Goal: Task Accomplishment & Management: Complete application form

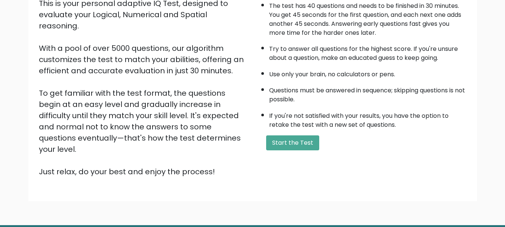
scroll to position [116, 0]
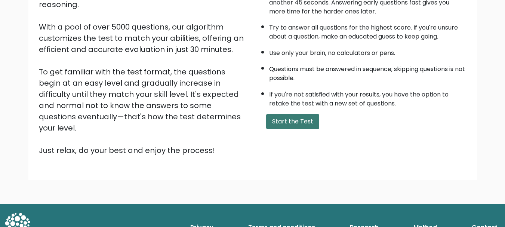
click at [293, 125] on button "Start the Test" at bounding box center [292, 121] width 53 height 15
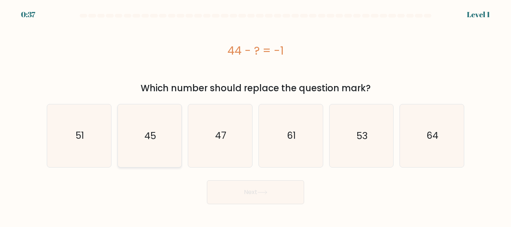
click at [180, 138] on icon "45" at bounding box center [149, 135] width 62 height 62
click at [256, 116] on input "b. 45" at bounding box center [256, 115] width 0 height 2
radio input "true"
click at [230, 189] on button "Next" at bounding box center [255, 192] width 97 height 24
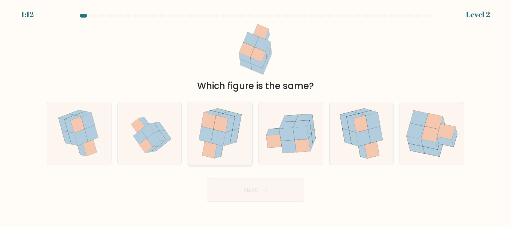
click at [223, 141] on icon at bounding box center [218, 137] width 15 height 17
click at [256, 116] on input "c." at bounding box center [256, 115] width 0 height 2
radio input "true"
click at [223, 141] on icon at bounding box center [218, 137] width 14 height 16
click at [256, 116] on input "c." at bounding box center [256, 115] width 0 height 2
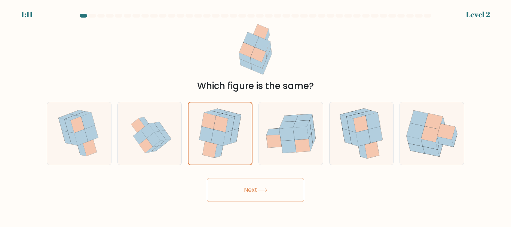
click at [225, 187] on button "Next" at bounding box center [255, 190] width 97 height 24
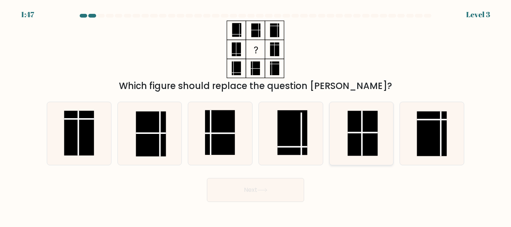
click at [370, 143] on rect at bounding box center [363, 133] width 30 height 45
click at [256, 116] on input "e." at bounding box center [256, 115] width 0 height 2
radio input "true"
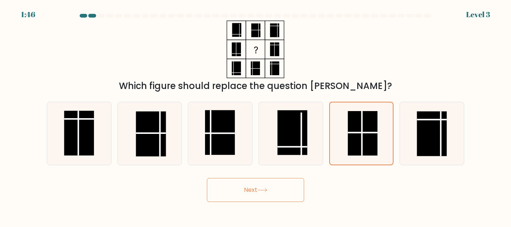
click at [266, 192] on icon at bounding box center [262, 190] width 10 height 4
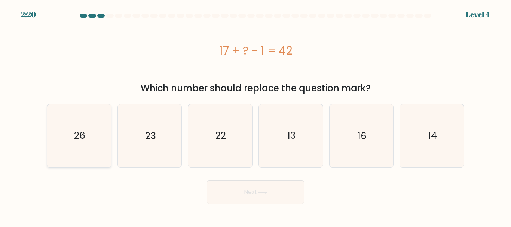
click at [89, 146] on icon "26" at bounding box center [79, 135] width 62 height 62
click at [256, 116] on input "a. 26" at bounding box center [256, 115] width 0 height 2
radio input "true"
click at [166, 150] on icon "23" at bounding box center [149, 135] width 62 height 62
click at [256, 116] on input "b. 23" at bounding box center [256, 115] width 0 height 2
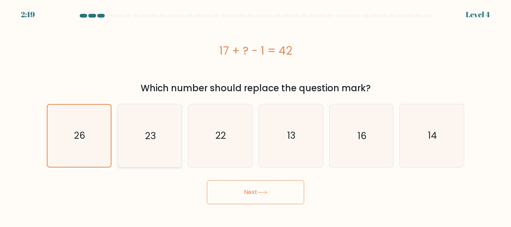
radio input "true"
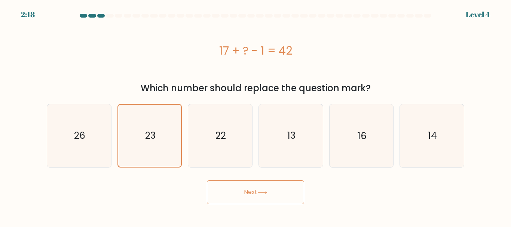
click at [234, 189] on button "Next" at bounding box center [255, 192] width 97 height 24
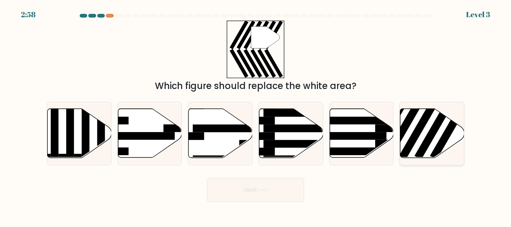
click at [414, 132] on rect at bounding box center [420, 128] width 42 height 64
click at [256, 116] on input "f." at bounding box center [256, 115] width 0 height 2
radio input "true"
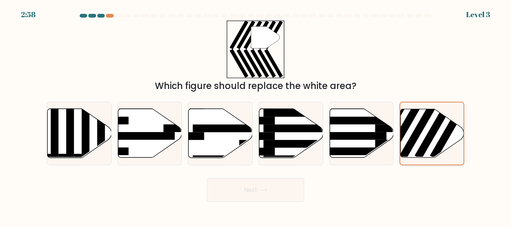
click at [414, 132] on rect at bounding box center [420, 127] width 41 height 63
click at [256, 116] on input "f." at bounding box center [256, 115] width 0 height 2
click at [267, 194] on button "Next" at bounding box center [255, 190] width 97 height 24
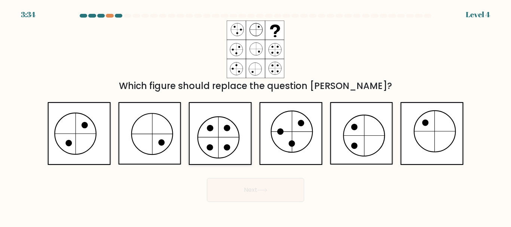
click at [195, 143] on icon at bounding box center [220, 133] width 63 height 62
click at [256, 116] on input "c." at bounding box center [256, 115] width 0 height 2
radio input "true"
click at [239, 195] on button "Next" at bounding box center [255, 190] width 97 height 24
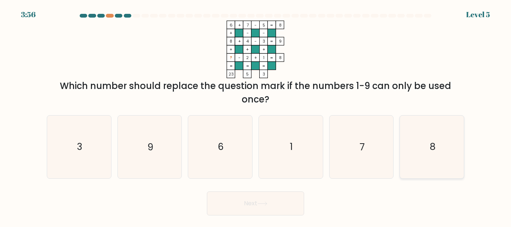
click at [429, 154] on icon "8" at bounding box center [432, 147] width 62 height 62
click at [256, 116] on input "f. 8" at bounding box center [256, 115] width 0 height 2
radio input "true"
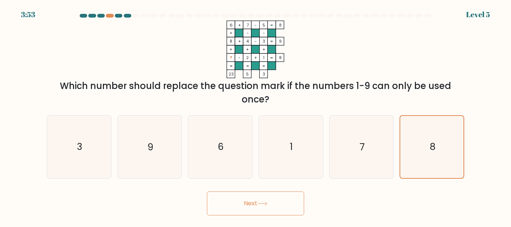
click at [263, 202] on icon at bounding box center [262, 204] width 10 height 4
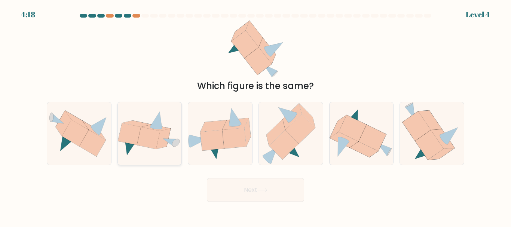
click at [171, 142] on icon at bounding box center [170, 143] width 15 height 8
click at [256, 116] on input "b." at bounding box center [256, 115] width 0 height 2
radio input "true"
click at [225, 187] on button "Next" at bounding box center [255, 190] width 97 height 24
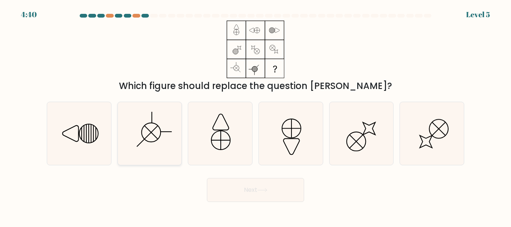
click at [156, 114] on icon at bounding box center [149, 133] width 62 height 62
click at [256, 114] on input "b." at bounding box center [256, 115] width 0 height 2
radio input "true"
click at [217, 187] on button "Next" at bounding box center [255, 190] width 97 height 24
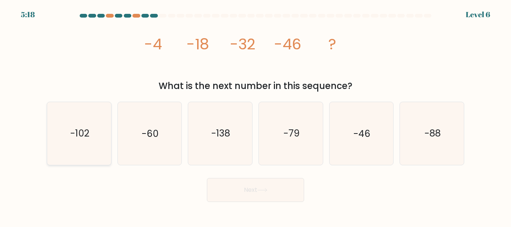
drag, startPoint x: 70, startPoint y: 136, endPoint x: 81, endPoint y: 139, distance: 11.2
click at [70, 137] on text "-102" at bounding box center [79, 133] width 19 height 13
click at [256, 116] on input "a. -102" at bounding box center [256, 115] width 0 height 2
radio input "true"
click at [231, 193] on button "Next" at bounding box center [255, 190] width 97 height 24
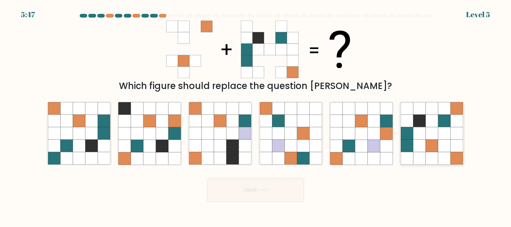
click at [430, 113] on icon at bounding box center [432, 109] width 12 height 12
click at [256, 114] on input "f." at bounding box center [256, 115] width 0 height 2
radio input "true"
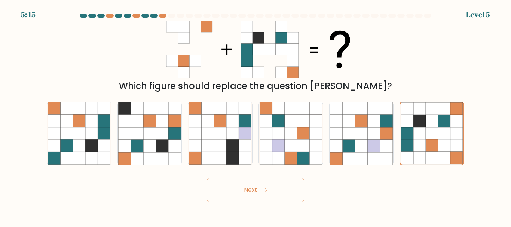
click at [258, 191] on button "Next" at bounding box center [255, 190] width 97 height 24
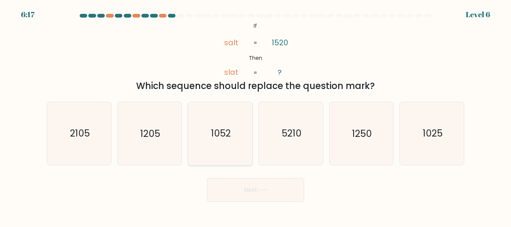
click at [206, 134] on icon "1052" at bounding box center [220, 133] width 62 height 62
click at [256, 116] on input "c. [DATE]" at bounding box center [256, 115] width 0 height 2
radio input "true"
click at [279, 196] on button "Next" at bounding box center [255, 190] width 97 height 24
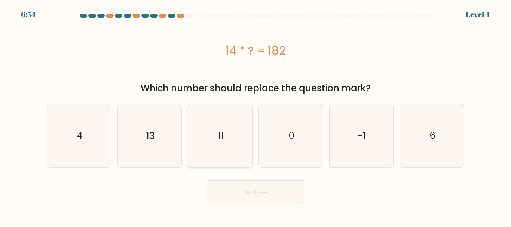
click at [238, 142] on icon "11" at bounding box center [220, 135] width 62 height 62
click at [256, 116] on input "c. 11" at bounding box center [256, 115] width 0 height 2
radio input "true"
click at [259, 185] on button "Next" at bounding box center [255, 192] width 97 height 24
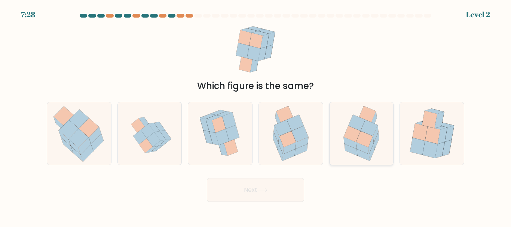
click at [378, 145] on icon at bounding box center [361, 133] width 49 height 62
click at [256, 116] on input "e." at bounding box center [256, 115] width 0 height 2
radio input "true"
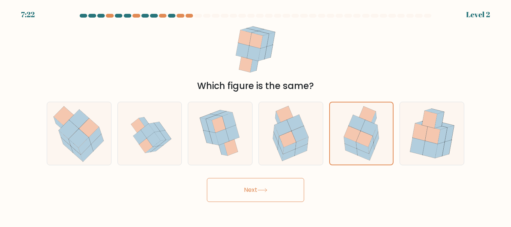
click at [273, 183] on button "Next" at bounding box center [255, 190] width 97 height 24
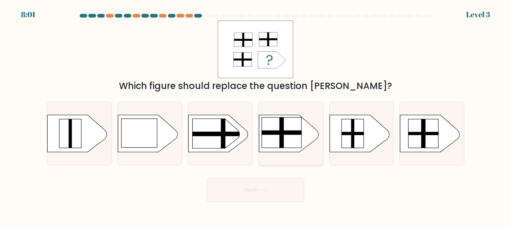
click at [297, 140] on rect at bounding box center [282, 132] width 40 height 31
click at [256, 116] on input "d." at bounding box center [256, 115] width 0 height 2
radio input "true"
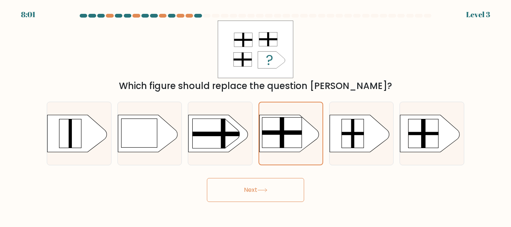
click at [267, 190] on icon at bounding box center [262, 190] width 9 height 3
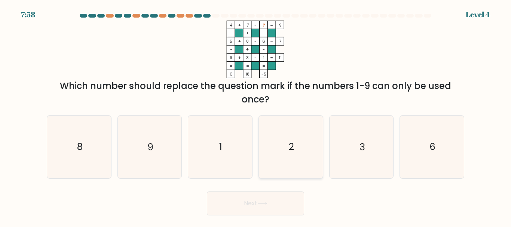
click at [300, 156] on icon "2" at bounding box center [291, 147] width 62 height 62
click at [256, 116] on input "d. 2" at bounding box center [256, 115] width 0 height 2
radio input "true"
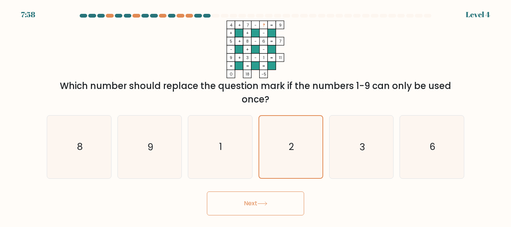
click at [279, 201] on button "Next" at bounding box center [255, 204] width 97 height 24
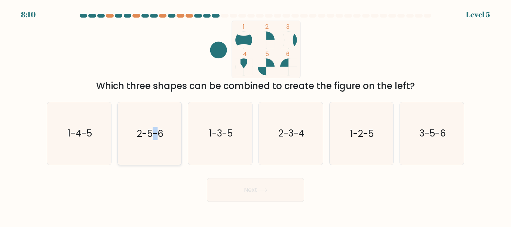
click at [157, 122] on icon "2-5-6" at bounding box center [149, 133] width 62 height 62
click at [223, 189] on button "Next" at bounding box center [255, 190] width 97 height 24
click at [172, 157] on icon "2-5-6" at bounding box center [149, 133] width 62 height 62
click at [256, 116] on input "b. 2-5-6" at bounding box center [256, 115] width 0 height 2
radio input "true"
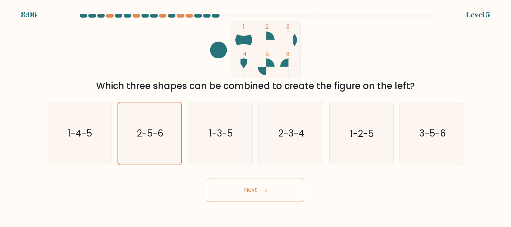
click at [236, 194] on button "Next" at bounding box center [255, 190] width 97 height 24
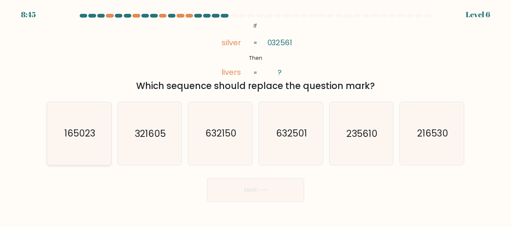
click at [77, 126] on icon "165023" at bounding box center [79, 133] width 62 height 62
click at [256, 116] on input "a. 165023" at bounding box center [256, 115] width 0 height 2
radio input "true"
click at [251, 198] on button "Next" at bounding box center [255, 190] width 97 height 24
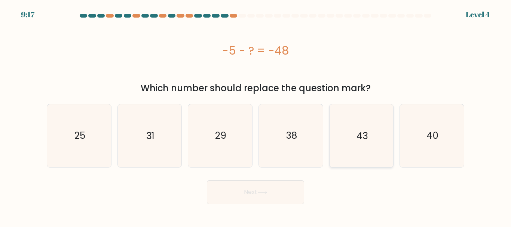
click at [347, 143] on icon "43" at bounding box center [361, 135] width 62 height 62
click at [256, 116] on input "e. 43" at bounding box center [256, 115] width 0 height 2
radio input "true"
click at [347, 143] on icon "43" at bounding box center [361, 136] width 62 height 62
click at [256, 116] on input "e. 43" at bounding box center [256, 115] width 0 height 2
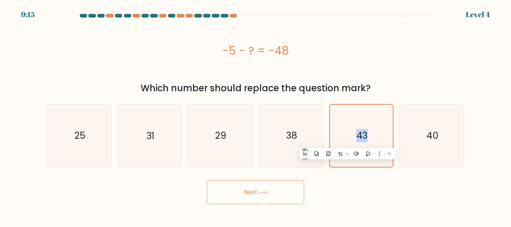
click at [280, 200] on button "Next" at bounding box center [255, 192] width 97 height 24
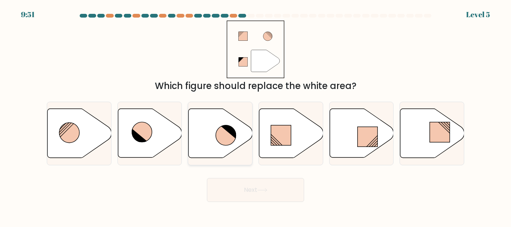
click at [204, 125] on icon at bounding box center [221, 133] width 64 height 49
click at [256, 116] on input "c." at bounding box center [256, 115] width 0 height 2
radio input "true"
click at [257, 190] on button "Next" at bounding box center [255, 190] width 97 height 24
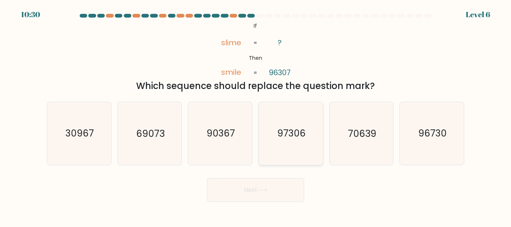
click at [278, 144] on icon "97306" at bounding box center [291, 133] width 62 height 62
click at [256, 116] on input "d. 97306" at bounding box center [256, 115] width 0 height 2
radio input "true"
click at [294, 184] on button "Next" at bounding box center [255, 190] width 97 height 24
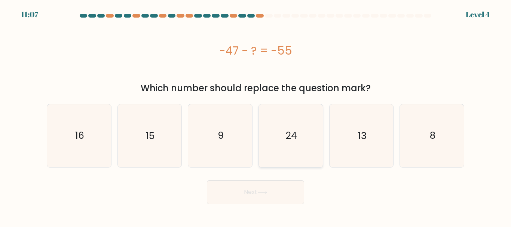
click at [300, 136] on icon "24" at bounding box center [291, 135] width 62 height 62
click at [256, 116] on input "d. 24" at bounding box center [256, 115] width 0 height 2
radio input "true"
click at [289, 193] on button "Next" at bounding box center [255, 192] width 97 height 24
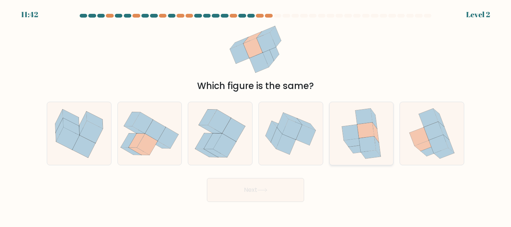
click at [386, 148] on icon at bounding box center [361, 133] width 51 height 62
click at [256, 116] on input "e." at bounding box center [256, 115] width 0 height 2
radio input "true"
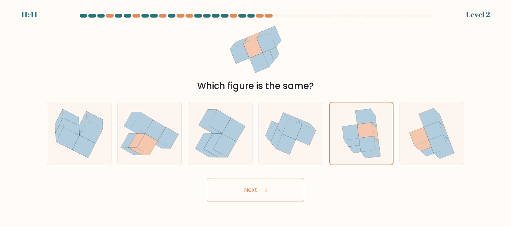
click at [246, 194] on button "Next" at bounding box center [255, 190] width 97 height 24
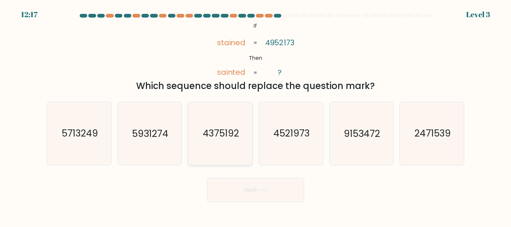
click at [238, 128] on text "4375192" at bounding box center [221, 133] width 36 height 13
click at [256, 116] on input "c. 4375192" at bounding box center [256, 115] width 0 height 2
radio input "true"
click at [238, 128] on text "4375192" at bounding box center [221, 133] width 36 height 13
click at [256, 116] on input "c. 4375192" at bounding box center [256, 115] width 0 height 2
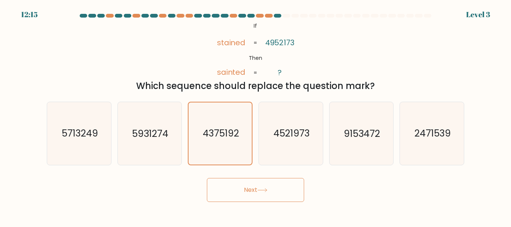
click at [279, 195] on button "Next" at bounding box center [255, 190] width 97 height 24
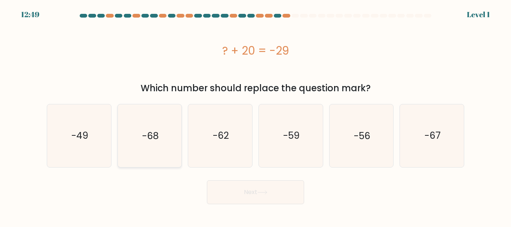
click at [168, 154] on icon "-68" at bounding box center [149, 135] width 62 height 62
click at [256, 116] on input "b. -68" at bounding box center [256, 115] width 0 height 2
radio input "true"
click at [98, 148] on icon "-49" at bounding box center [79, 135] width 62 height 62
click at [256, 116] on input "a. -49" at bounding box center [256, 115] width 0 height 2
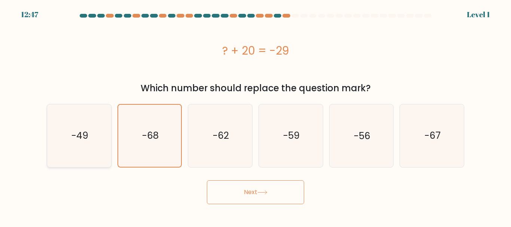
radio input "true"
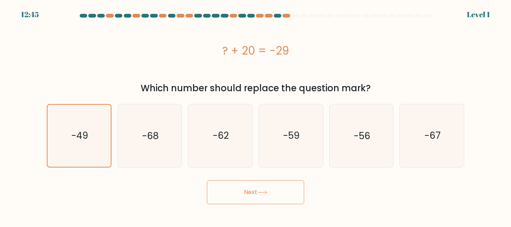
click at [220, 185] on button "Next" at bounding box center [255, 192] width 97 height 24
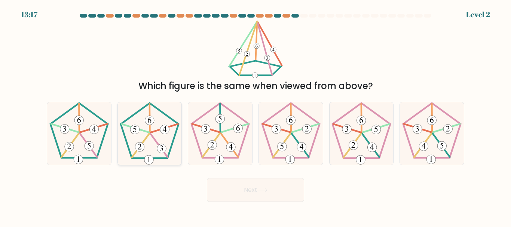
click at [148, 138] on icon at bounding box center [149, 133] width 62 height 62
click at [256, 116] on input "b." at bounding box center [256, 115] width 0 height 2
radio input "true"
click at [269, 192] on button "Next" at bounding box center [255, 190] width 97 height 24
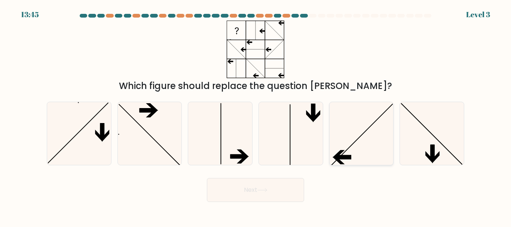
click at [364, 149] on icon at bounding box center [361, 133] width 62 height 62
click at [256, 116] on input "e." at bounding box center [256, 115] width 0 height 2
radio input "true"
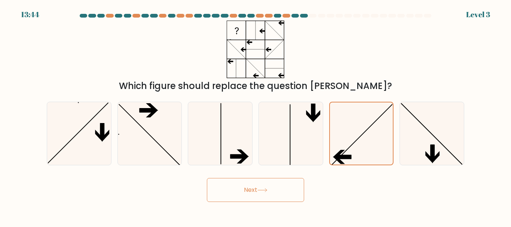
click at [275, 190] on button "Next" at bounding box center [255, 190] width 97 height 24
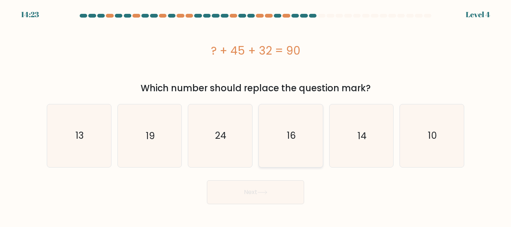
click at [310, 140] on icon "16" at bounding box center [291, 135] width 62 height 62
click at [256, 116] on input "d. 16" at bounding box center [256, 115] width 0 height 2
radio input "true"
click at [276, 194] on button "Next" at bounding box center [255, 192] width 97 height 24
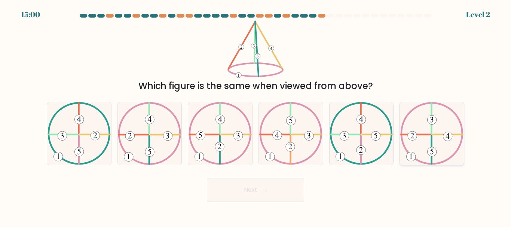
click at [420, 157] on icon at bounding box center [431, 133] width 63 height 62
click at [256, 116] on input "f." at bounding box center [256, 115] width 0 height 2
radio input "true"
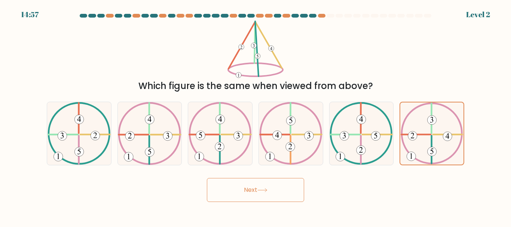
click at [272, 189] on button "Next" at bounding box center [255, 190] width 97 height 24
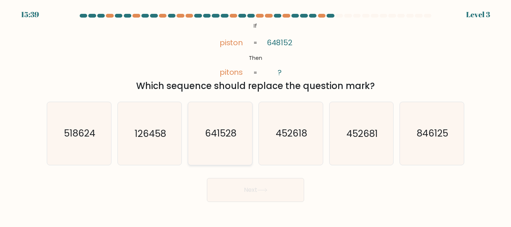
click at [213, 154] on icon "641528" at bounding box center [220, 133] width 62 height 62
click at [256, 116] on input "c. 641528" at bounding box center [256, 115] width 0 height 2
radio input "true"
click at [231, 193] on button "Next" at bounding box center [255, 190] width 97 height 24
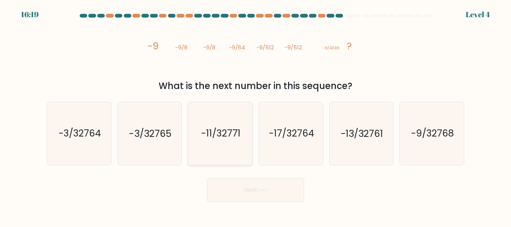
click at [223, 148] on icon "-11/32771" at bounding box center [220, 133] width 62 height 62
click at [256, 116] on input "c. -11/32771" at bounding box center [256, 115] width 0 height 2
radio input "true"
click at [238, 194] on button "Next" at bounding box center [255, 190] width 97 height 24
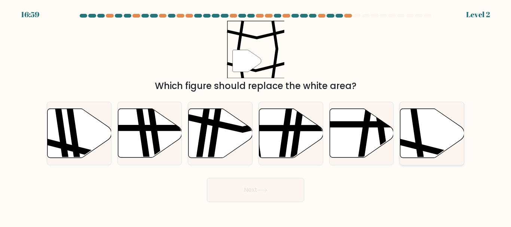
click at [426, 135] on icon at bounding box center [432, 133] width 64 height 49
click at [256, 116] on input "f." at bounding box center [256, 115] width 0 height 2
radio input "true"
click at [262, 190] on icon at bounding box center [262, 190] width 9 height 3
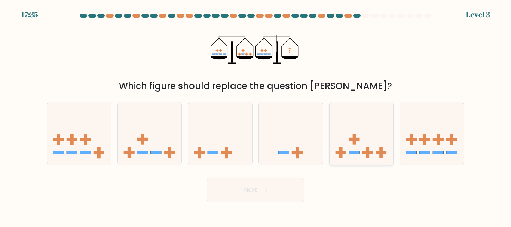
click at [349, 138] on rect at bounding box center [354, 139] width 11 height 3
click at [256, 116] on input "e." at bounding box center [256, 115] width 0 height 2
radio input "true"
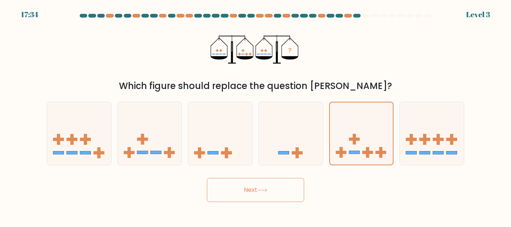
click at [260, 200] on button "Next" at bounding box center [255, 190] width 97 height 24
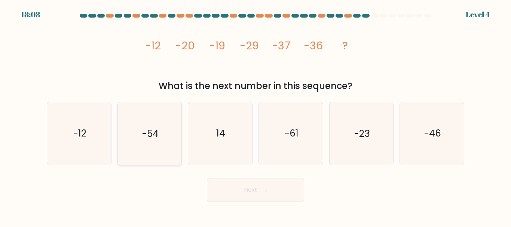
click at [124, 157] on icon "-54" at bounding box center [149, 133] width 62 height 62
click at [256, 116] on input "b. -54" at bounding box center [256, 115] width 0 height 2
radio input "true"
click at [444, 152] on icon "-46" at bounding box center [432, 133] width 62 height 62
click at [256, 116] on input "f. -46" at bounding box center [256, 115] width 0 height 2
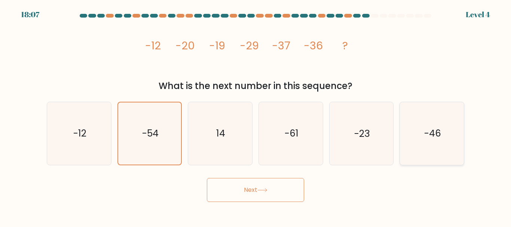
radio input "true"
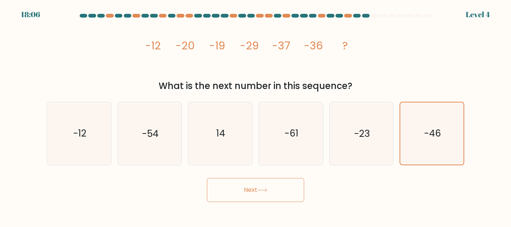
click at [291, 195] on button "Next" at bounding box center [255, 190] width 97 height 24
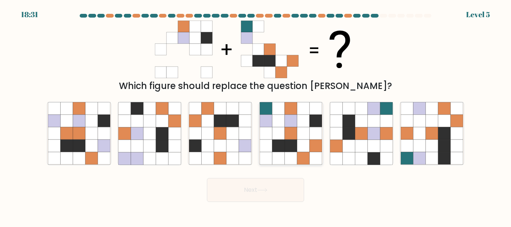
click at [293, 131] on icon at bounding box center [291, 133] width 12 height 12
click at [256, 116] on input "d." at bounding box center [256, 115] width 0 height 2
radio input "true"
click at [259, 201] on button "Next" at bounding box center [255, 190] width 97 height 24
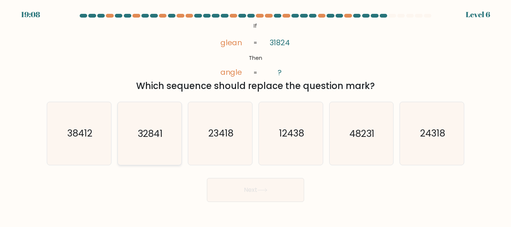
click at [165, 141] on icon "32841" at bounding box center [149, 133] width 62 height 62
click at [256, 116] on input "b. 32841" at bounding box center [256, 115] width 0 height 2
radio input "true"
click at [273, 196] on button "Next" at bounding box center [255, 190] width 97 height 24
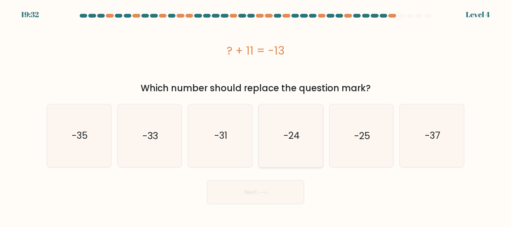
click at [292, 143] on icon "-24" at bounding box center [291, 135] width 62 height 62
click at [256, 116] on input "d. -24" at bounding box center [256, 115] width 0 height 2
radio input "true"
click at [267, 187] on button "Next" at bounding box center [255, 192] width 97 height 24
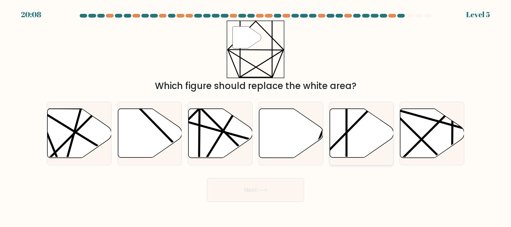
click at [363, 130] on icon at bounding box center [362, 133] width 64 height 49
click at [256, 116] on input "e." at bounding box center [256, 115] width 0 height 2
radio input "true"
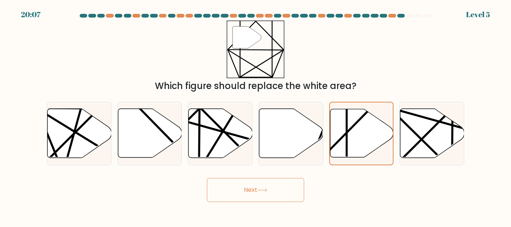
click at [278, 192] on button "Next" at bounding box center [255, 190] width 97 height 24
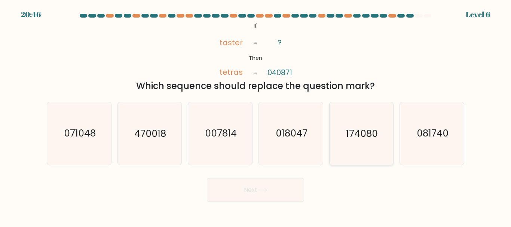
click at [361, 150] on icon "174080" at bounding box center [361, 133] width 62 height 62
click at [256, 116] on input "e. 174080" at bounding box center [256, 115] width 0 height 2
radio input "true"
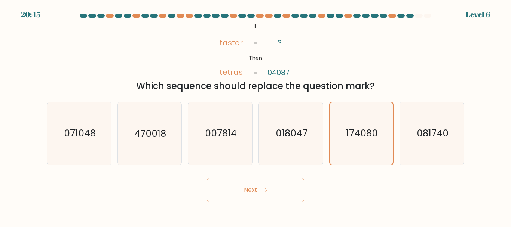
click at [261, 189] on icon at bounding box center [262, 190] width 10 height 4
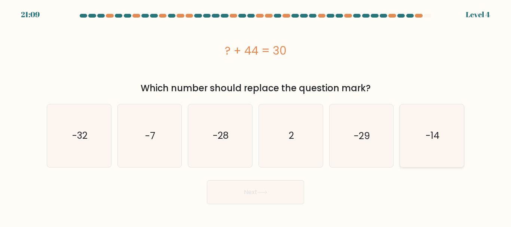
click at [432, 150] on icon "-14" at bounding box center [432, 135] width 62 height 62
click at [256, 116] on input "f. -14" at bounding box center [256, 115] width 0 height 2
radio input "true"
click at [263, 198] on button "Next" at bounding box center [255, 192] width 97 height 24
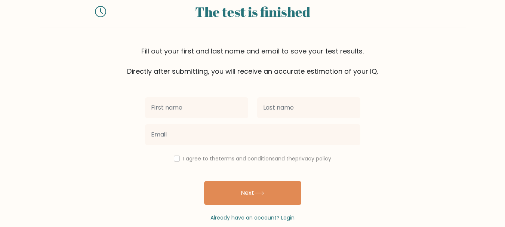
scroll to position [36, 0]
